Goal: Complete application form

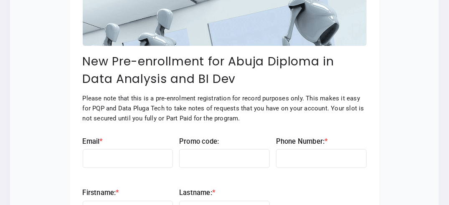
scroll to position [1073, 0]
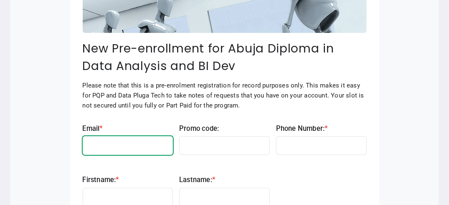
click at [156, 137] on input "Email * settings" at bounding box center [128, 146] width 91 height 19
type input "**********"
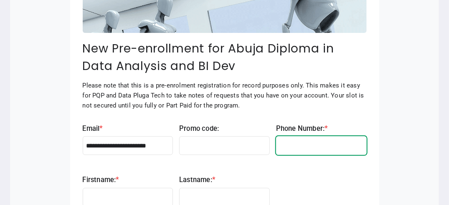
type input "**********"
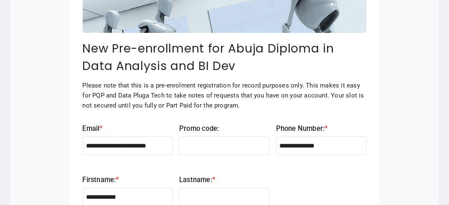
type input "*******"
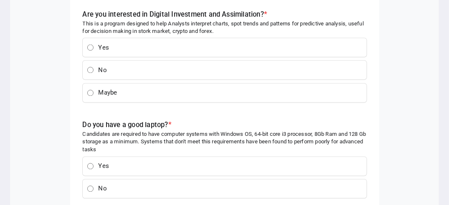
scroll to position [1507, 0]
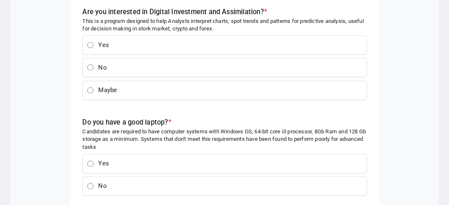
click at [84, 119] on label "Do you have a good laptop? * settings" at bounding box center [127, 123] width 89 height 8
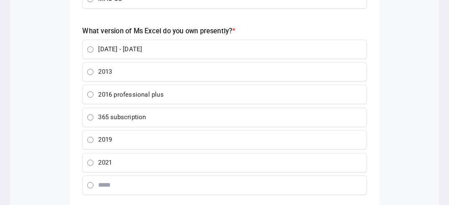
scroll to position [1791, 0]
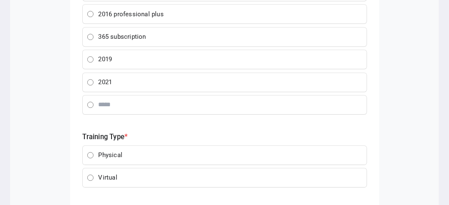
scroll to position [1875, 0]
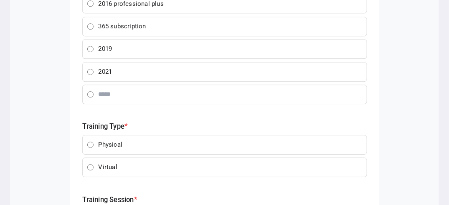
click at [129, 140] on label "Physical" at bounding box center [232, 145] width 270 height 19
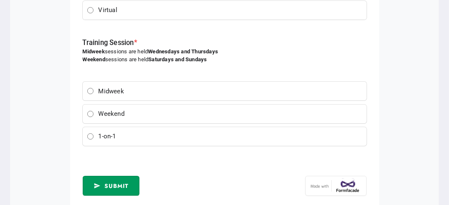
scroll to position [2035, 0]
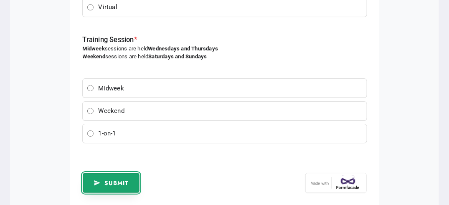
click at [111, 179] on span "Submit" at bounding box center [116, 183] width 24 height 8
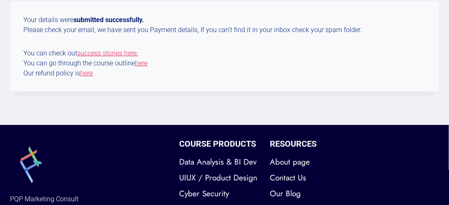
scroll to position [150, 0]
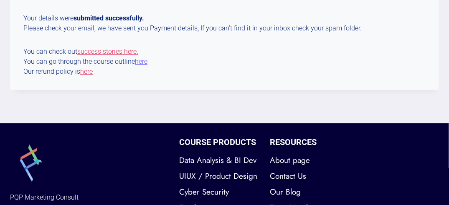
click at [139, 64] on link "here" at bounding box center [141, 62] width 13 height 8
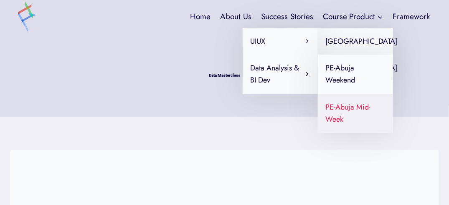
click at [346, 106] on link "PE-Abuja Mid-Week" at bounding box center [355, 113] width 75 height 39
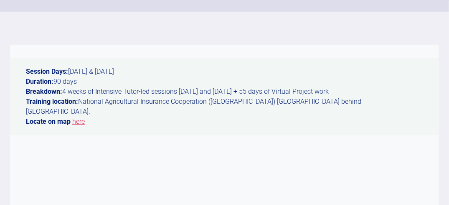
scroll to position [124, 0]
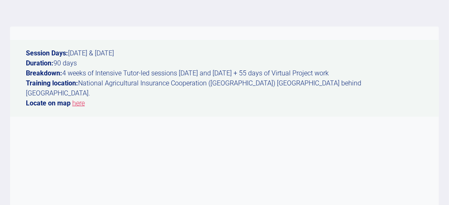
drag, startPoint x: 139, startPoint y: 53, endPoint x: 25, endPoint y: 55, distance: 114.8
click at [25, 55] on p "Session Days: Wednesday & Thursday Duration: 90 days Breakdown: 4 weeks of Inte…" at bounding box center [224, 78] width 429 height 77
copy p "Session Days: Wednesday & Thursday"
